Goal: Navigation & Orientation: Find specific page/section

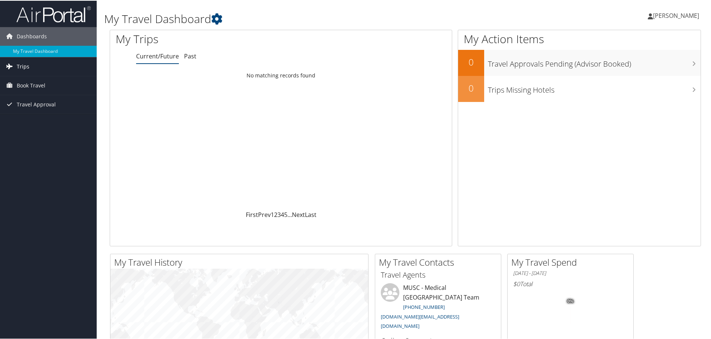
click at [21, 65] on span "Trips" at bounding box center [23, 65] width 13 height 19
click at [35, 81] on link "Current/Future Trips" at bounding box center [48, 80] width 97 height 11
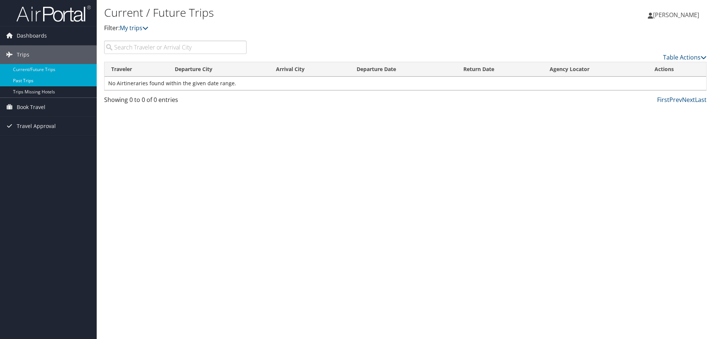
click at [28, 79] on link "Past Trips" at bounding box center [48, 80] width 97 height 11
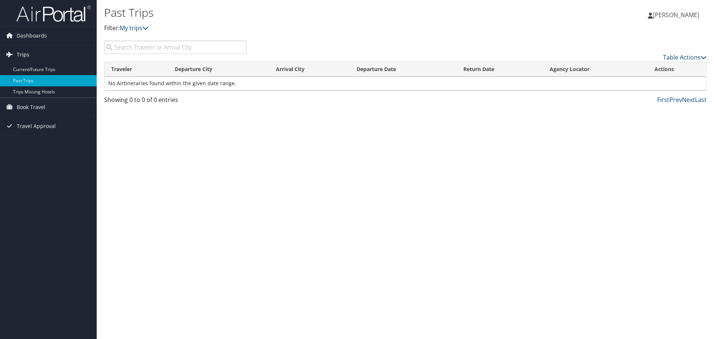
click at [10, 55] on icon at bounding box center [9, 54] width 11 height 11
click at [23, 55] on span "Trips" at bounding box center [23, 54] width 13 height 19
click at [29, 108] on span "Book Travel" at bounding box center [31, 107] width 29 height 19
